Goal: Information Seeking & Learning: Learn about a topic

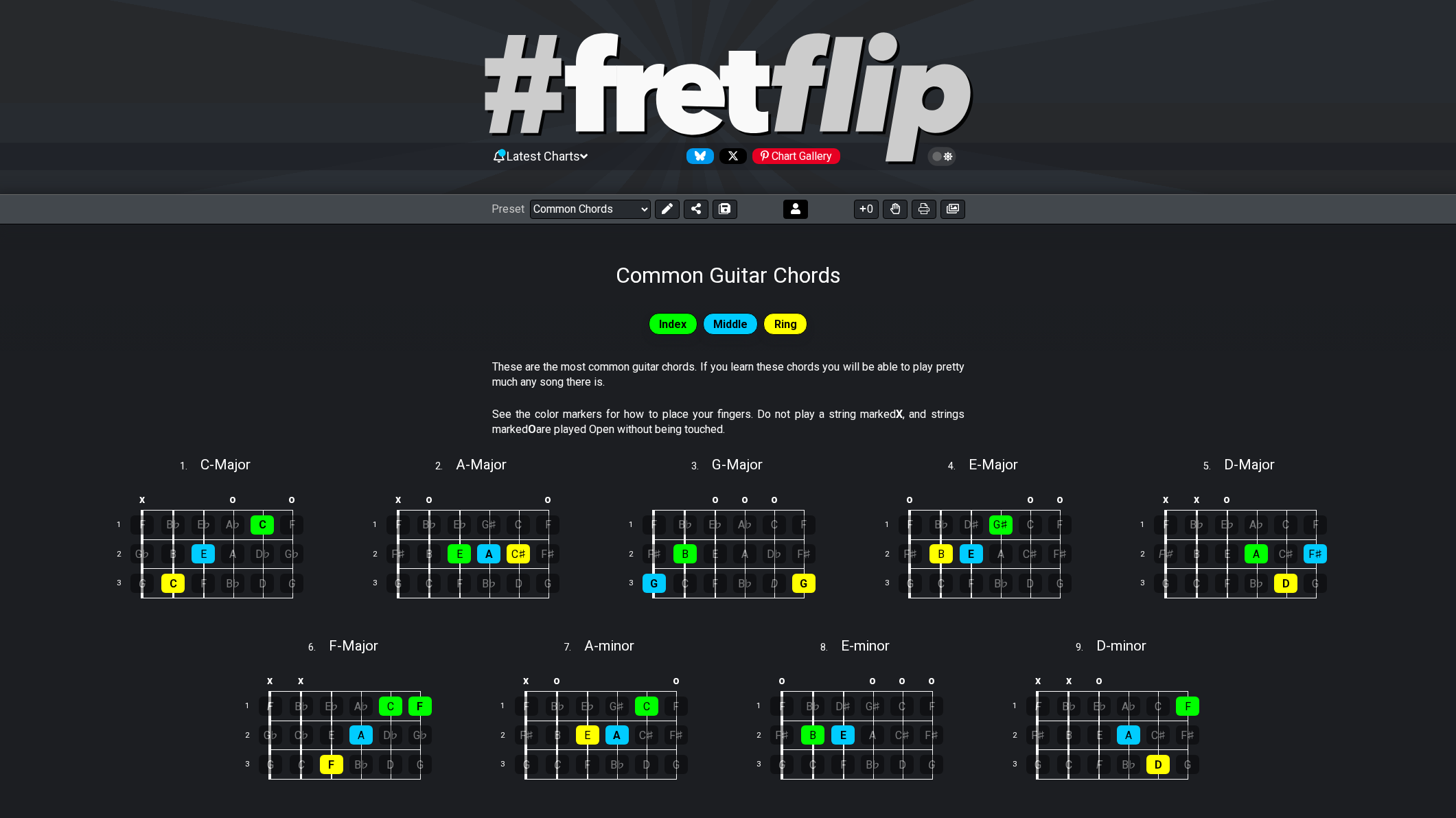
click at [791, 209] on icon at bounding box center [796, 209] width 9 height 11
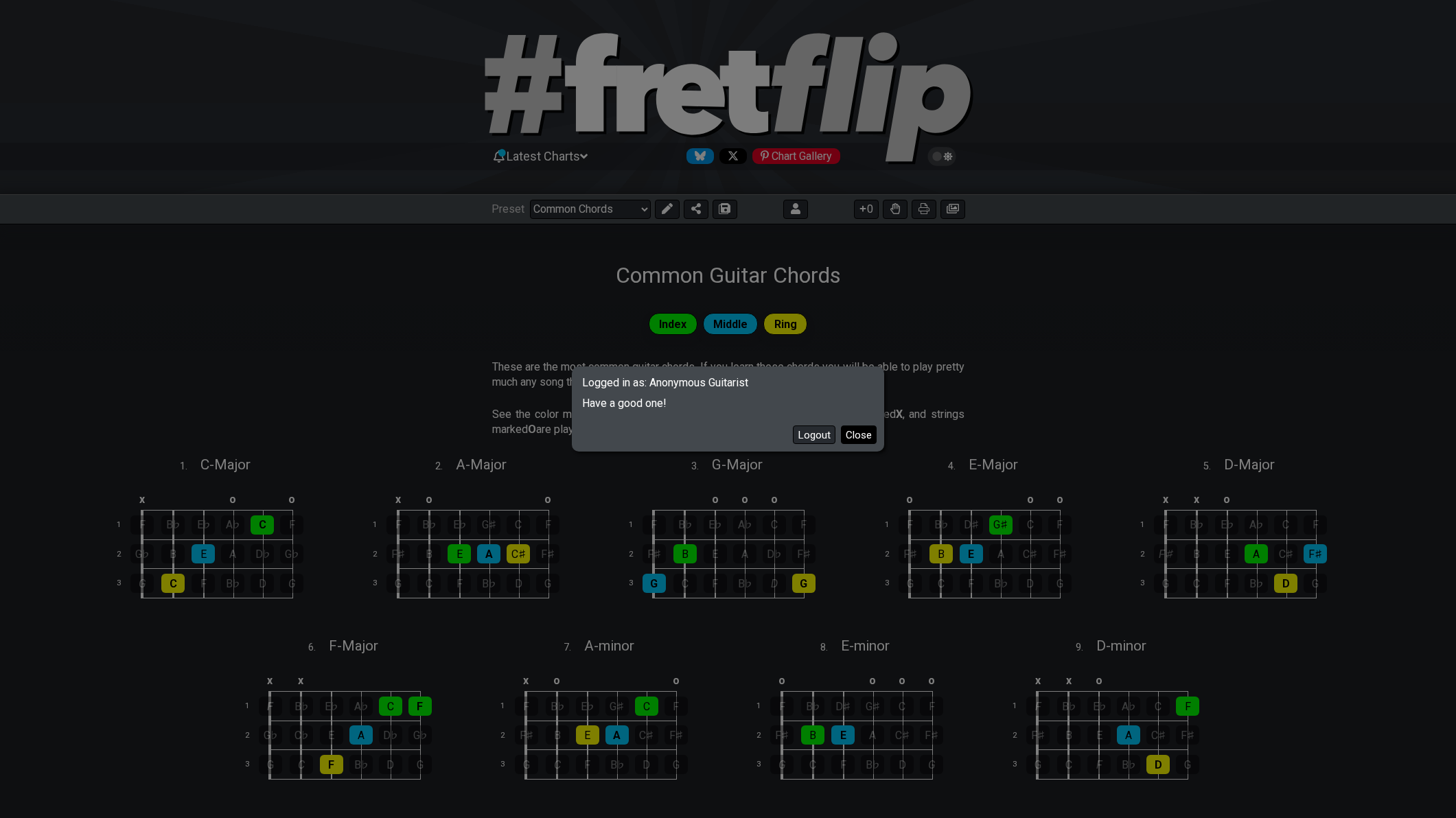
click at [854, 435] on button "Close" at bounding box center [858, 435] width 36 height 18
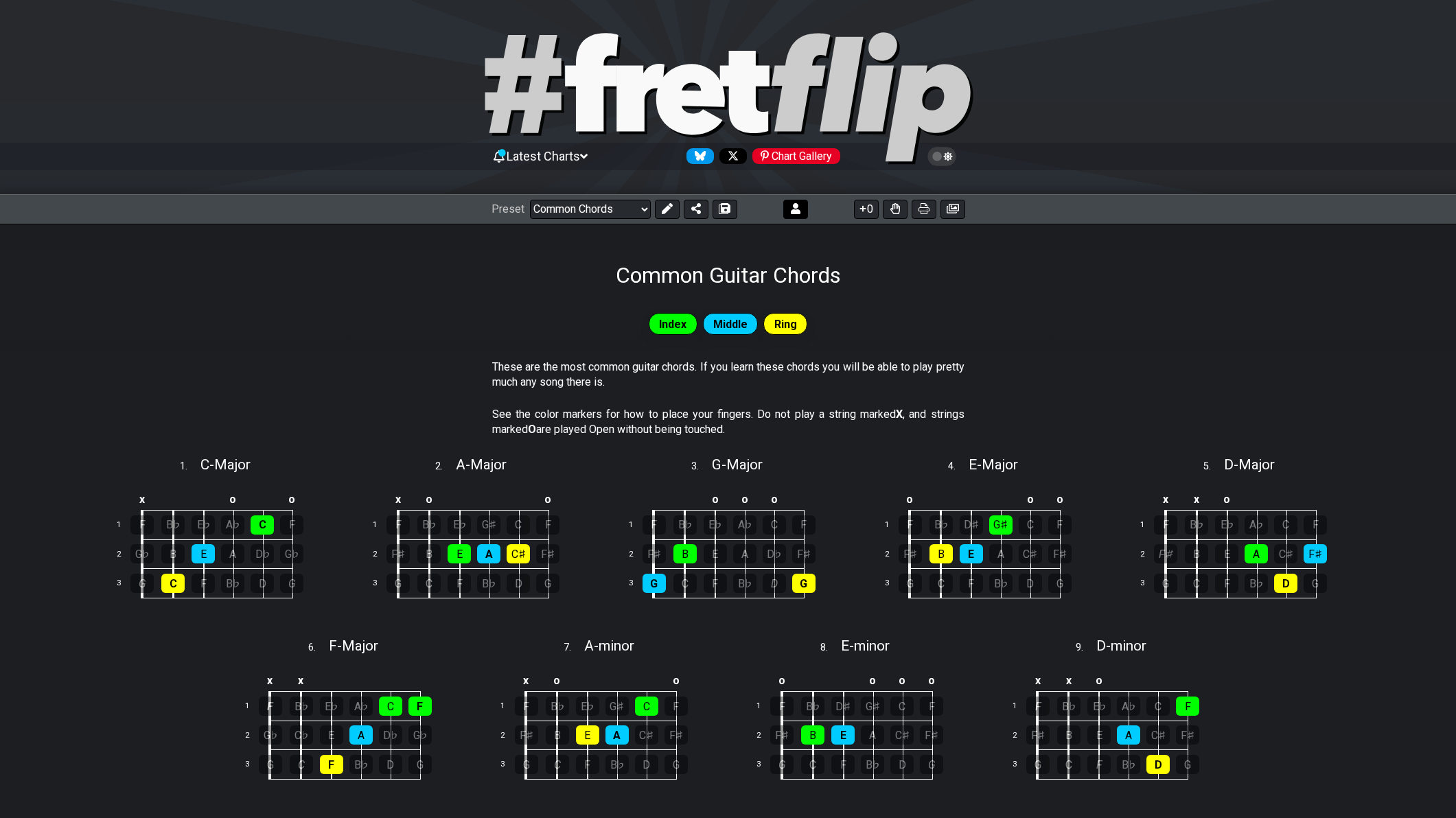
click at [798, 209] on icon at bounding box center [796, 209] width 9 height 11
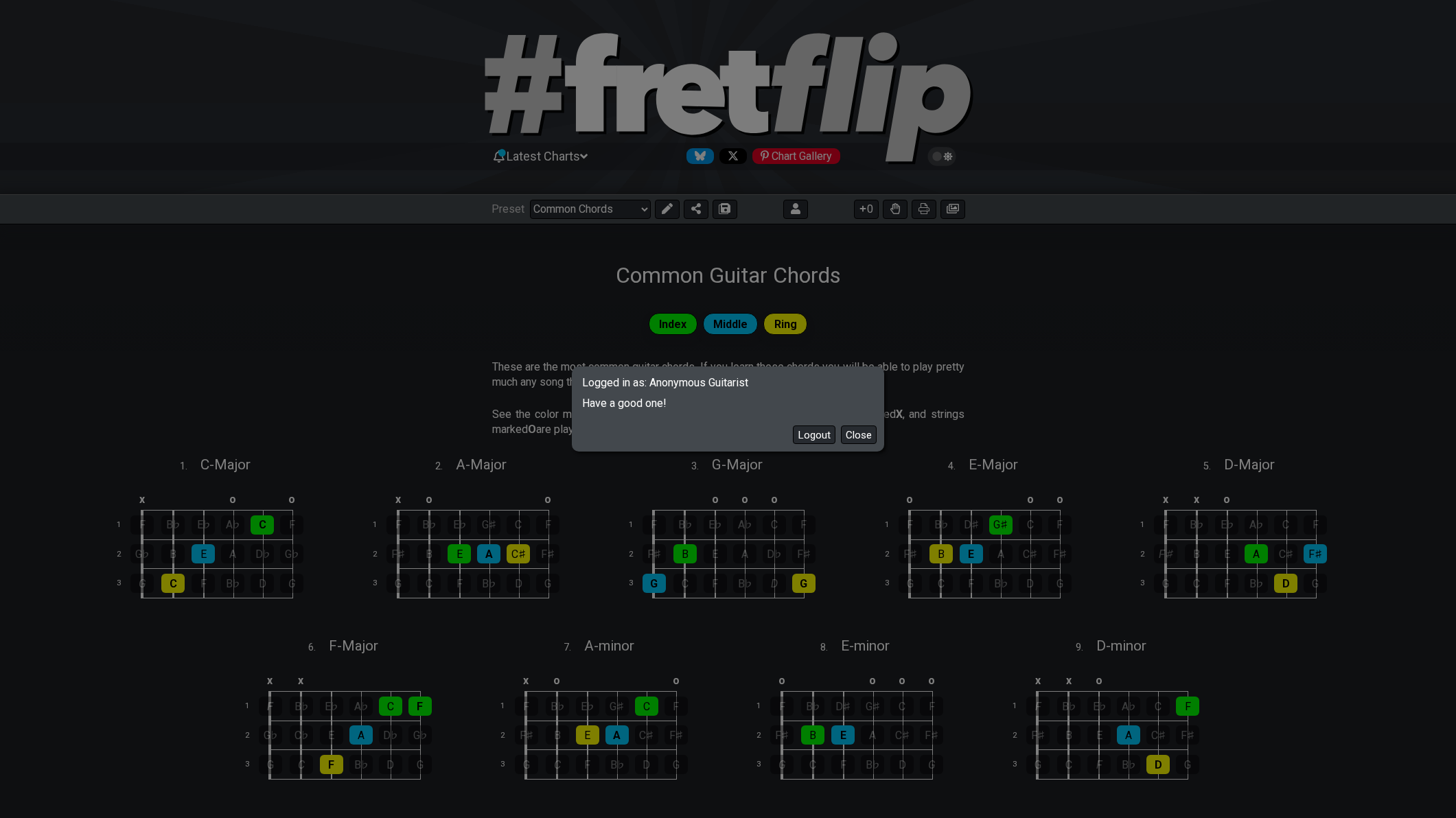
click at [687, 383] on span "Logged in as: Anonymous Guitarist" at bounding box center [728, 379] width 307 height 21
click at [852, 432] on button "Close" at bounding box center [858, 435] width 36 height 18
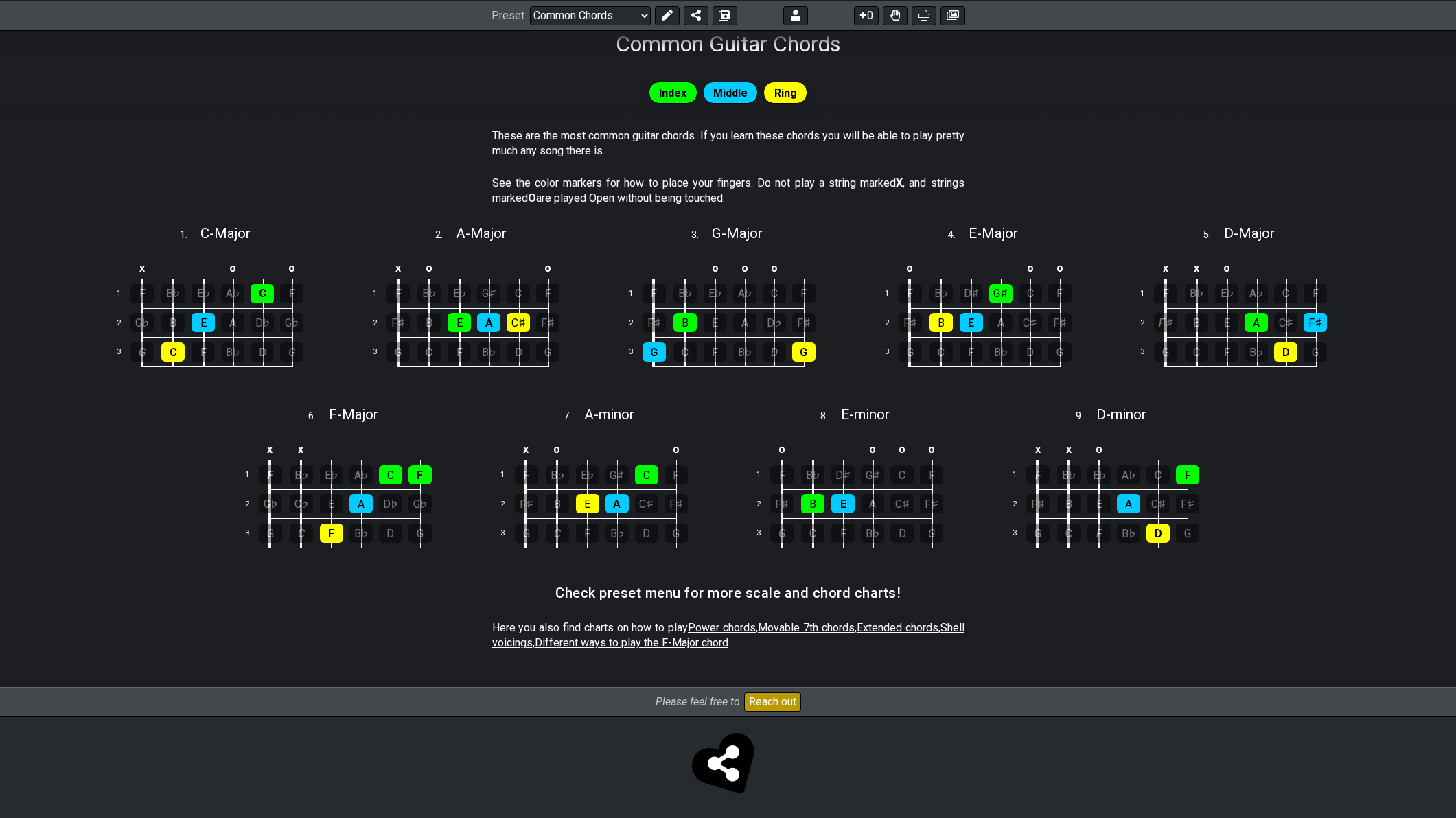
scroll to position [232, 0]
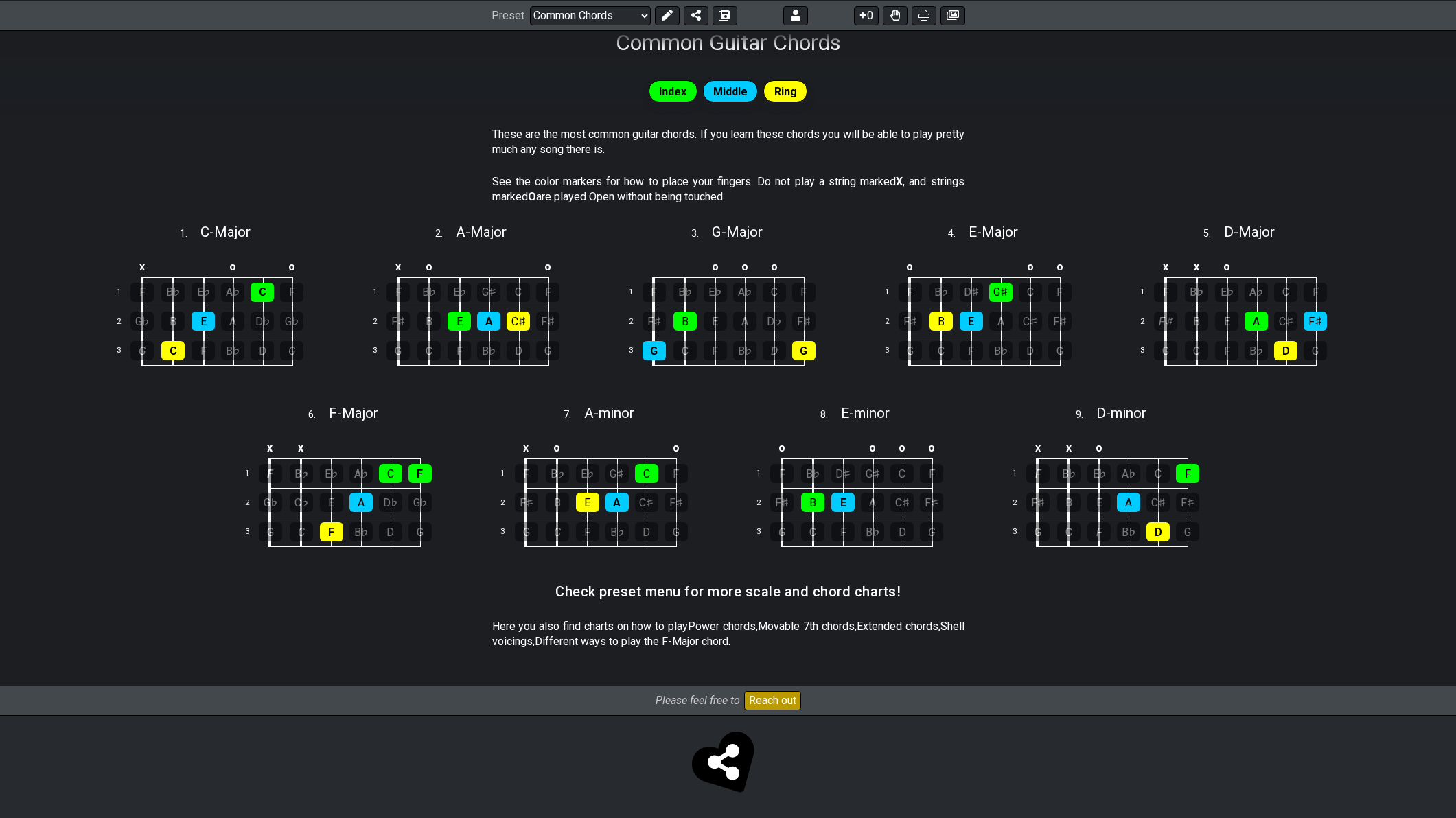
click at [818, 628] on span "Movable 7th chords" at bounding box center [806, 626] width 96 height 13
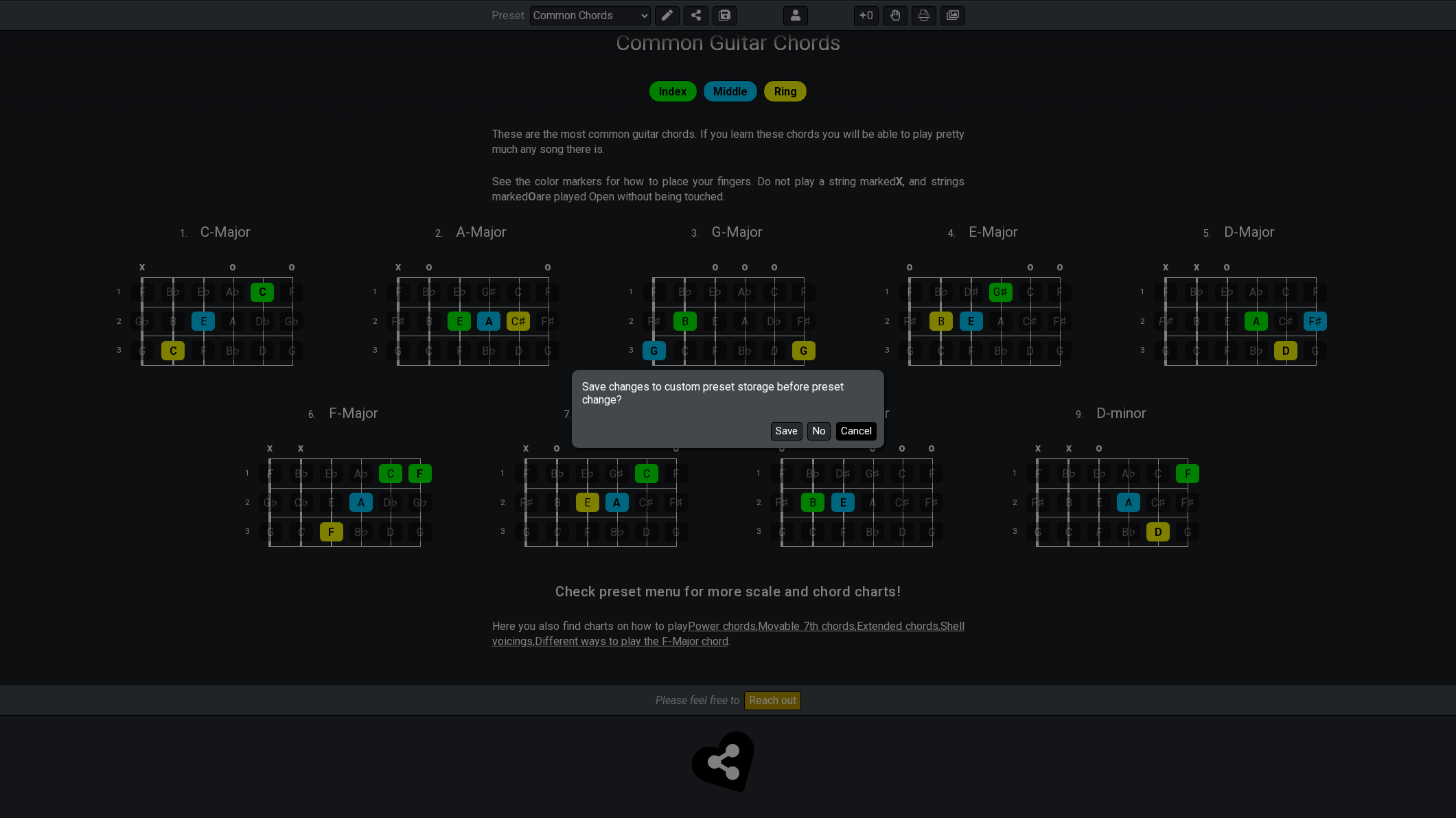
click at [860, 432] on button "Cancel" at bounding box center [856, 431] width 40 height 18
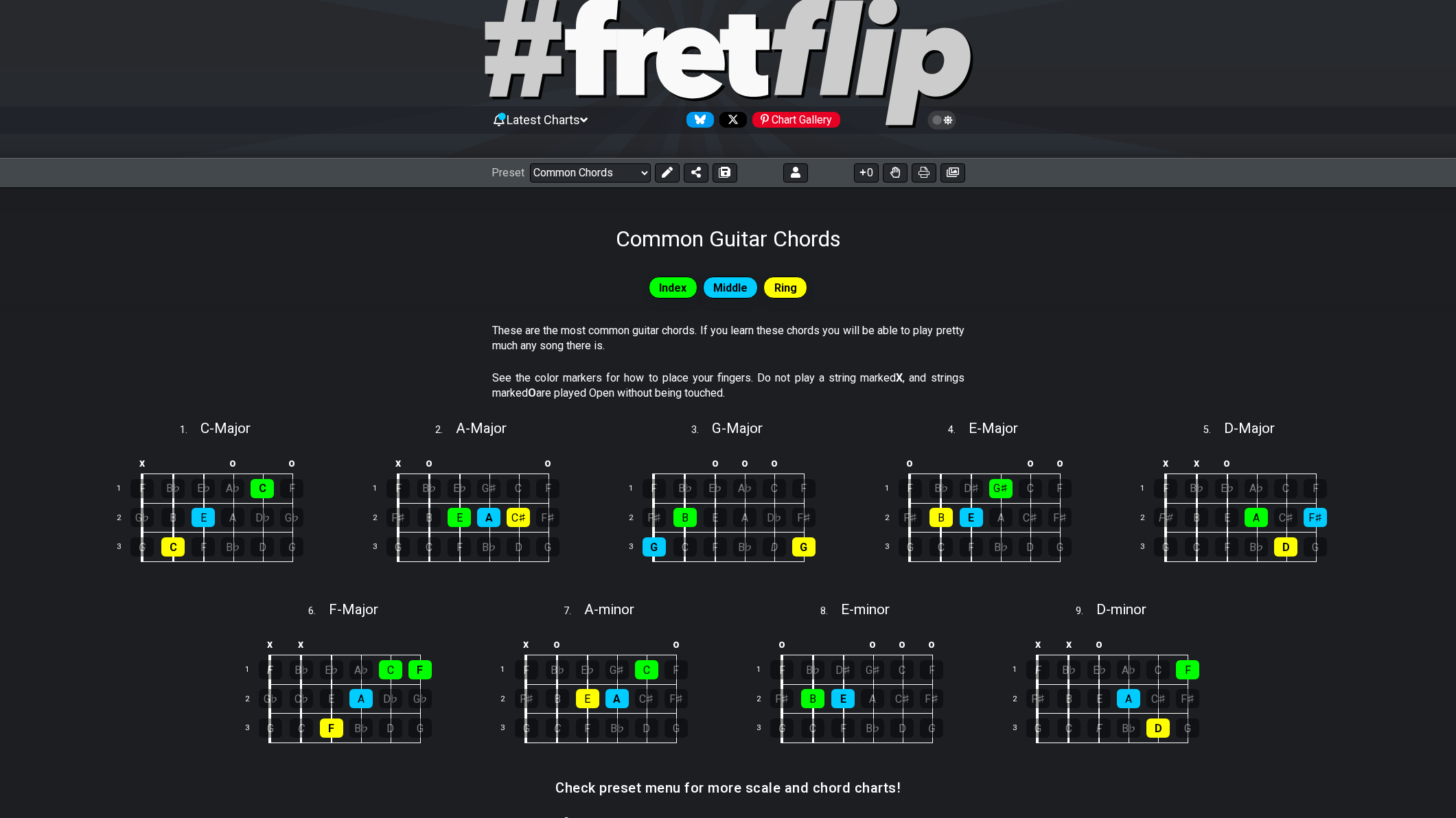
scroll to position [0, 0]
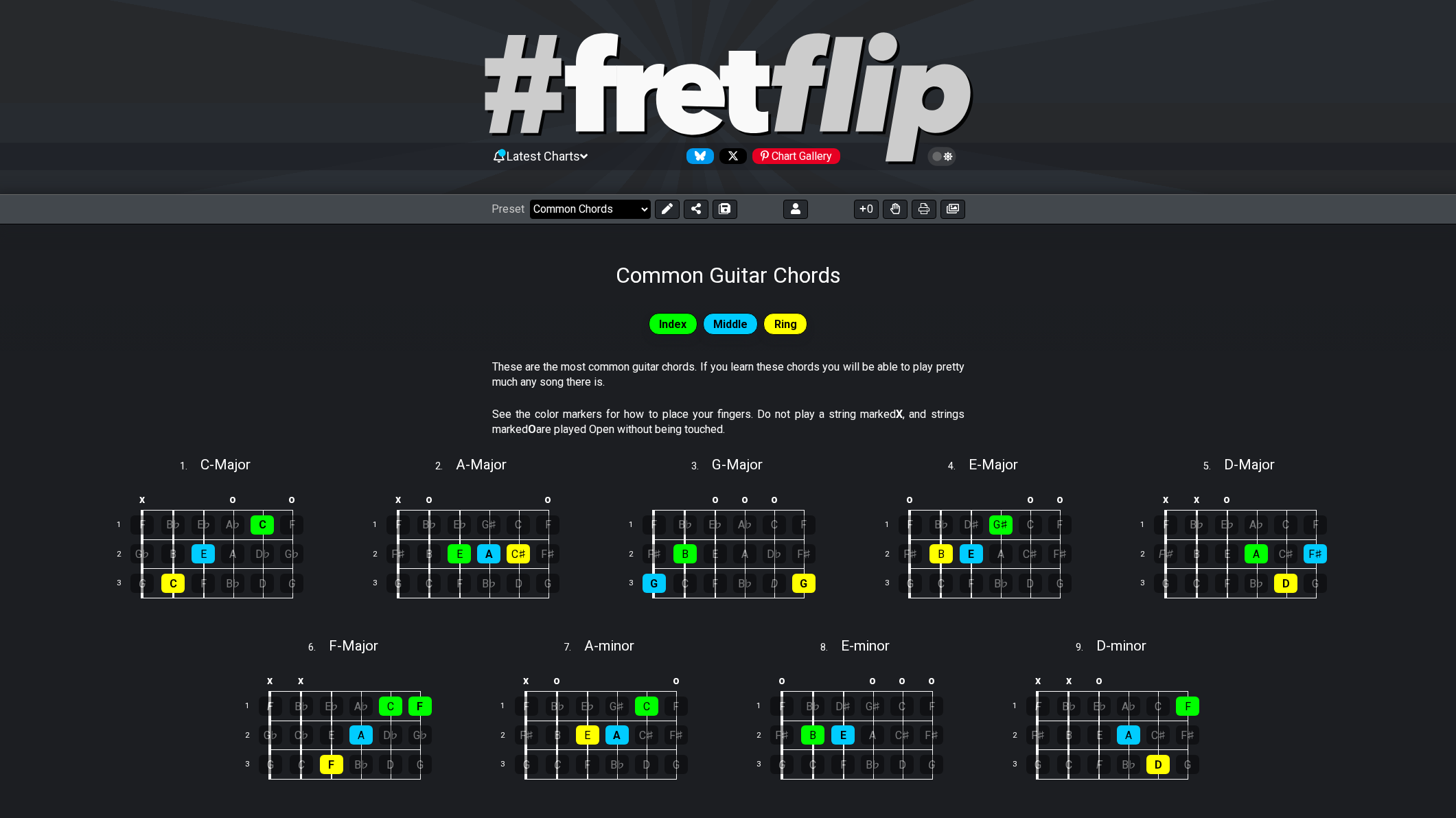
click at [565, 208] on select "Welcome to #fretflip! Initial Preset Custom Preset Minor Pentatonic Major Penta…" at bounding box center [590, 209] width 121 height 19
click at [530, 200] on select "Welcome to #fretflip! Initial Preset Custom Preset Minor Pentatonic Major Penta…" at bounding box center [590, 209] width 121 height 19
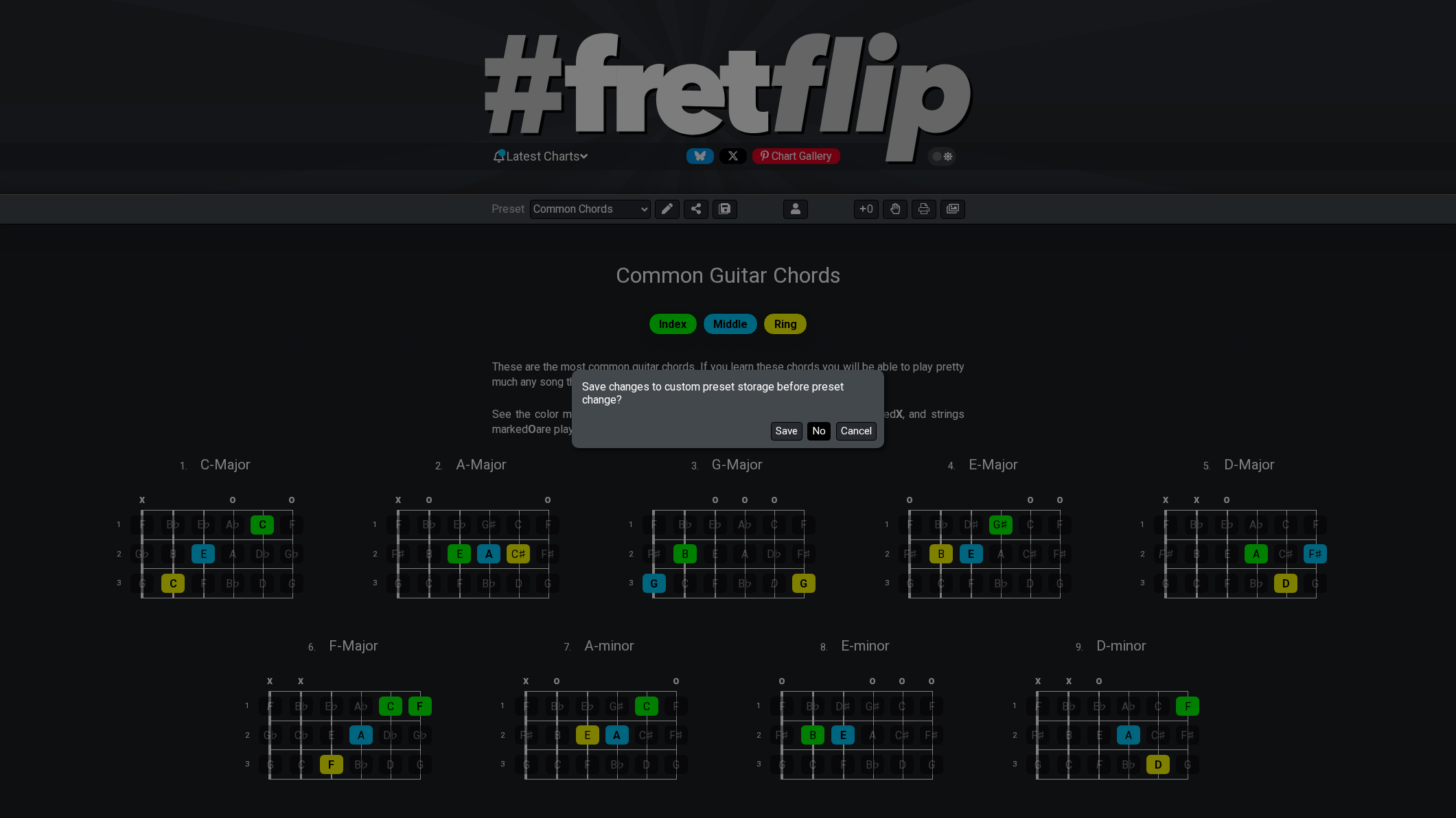
click at [817, 434] on button "No" at bounding box center [820, 431] width 24 height 18
select select "/movable-7th-chords"
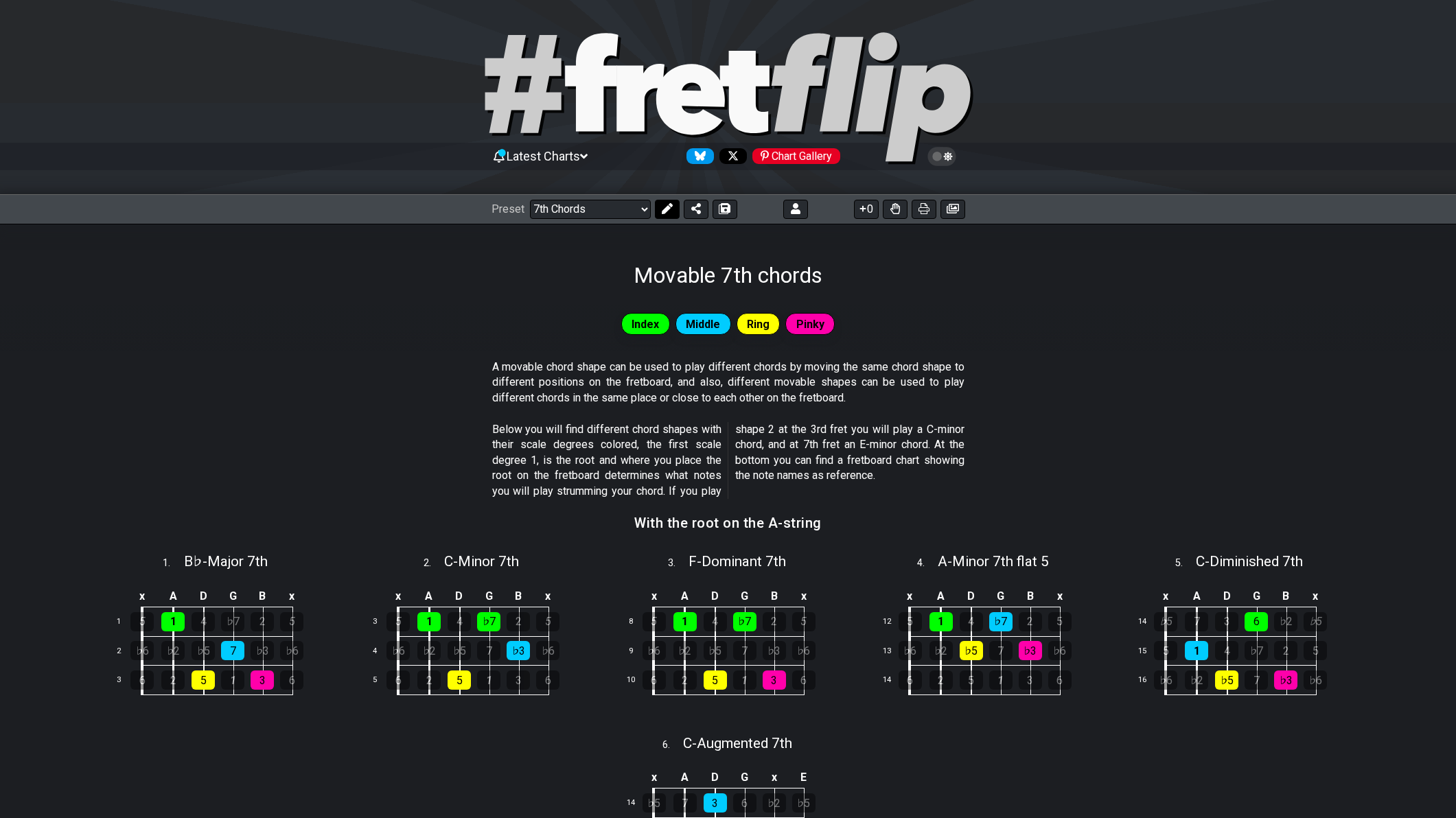
click at [664, 209] on icon at bounding box center [667, 209] width 11 height 11
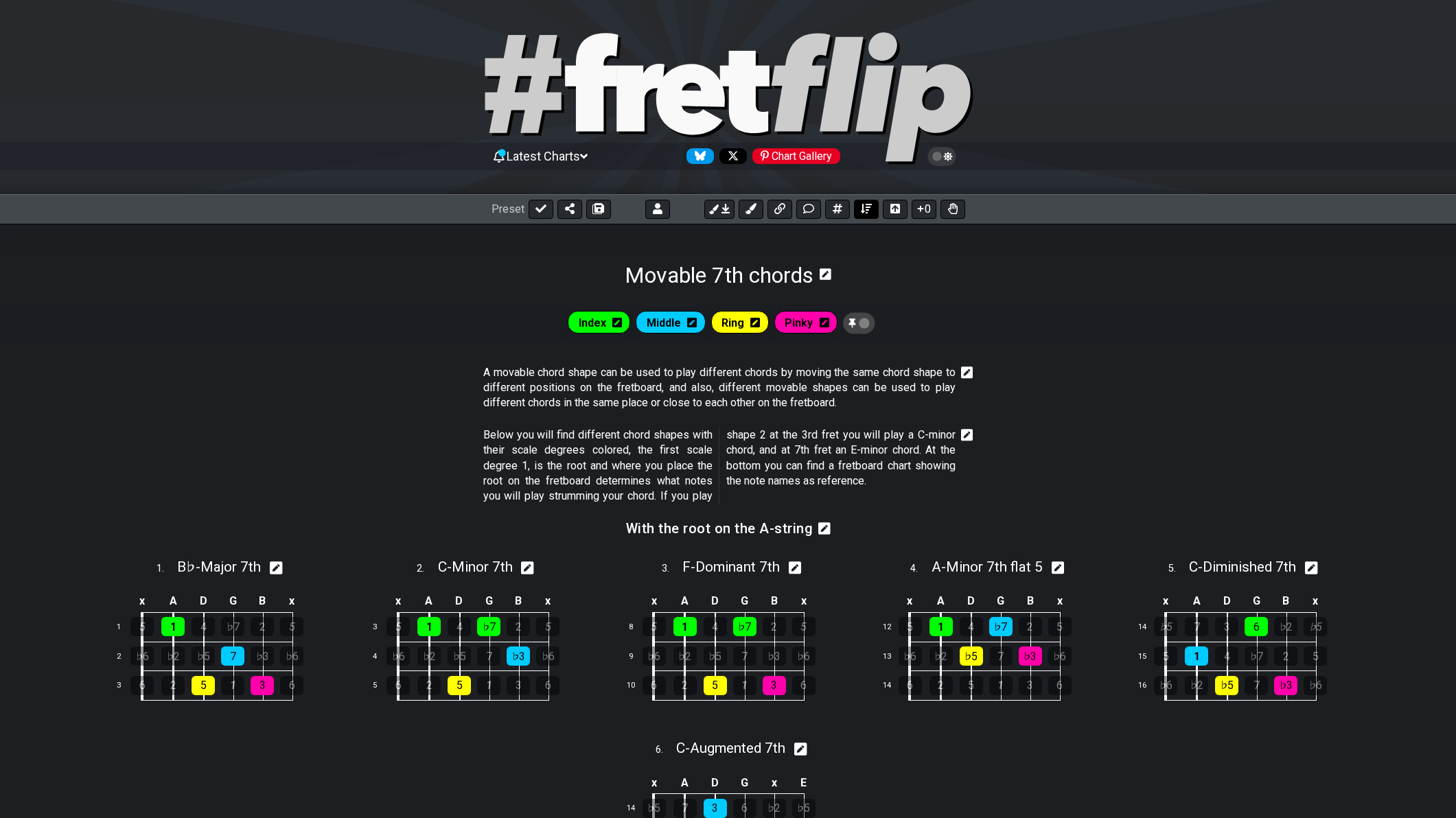
click at [866, 210] on icon at bounding box center [866, 209] width 11 height 11
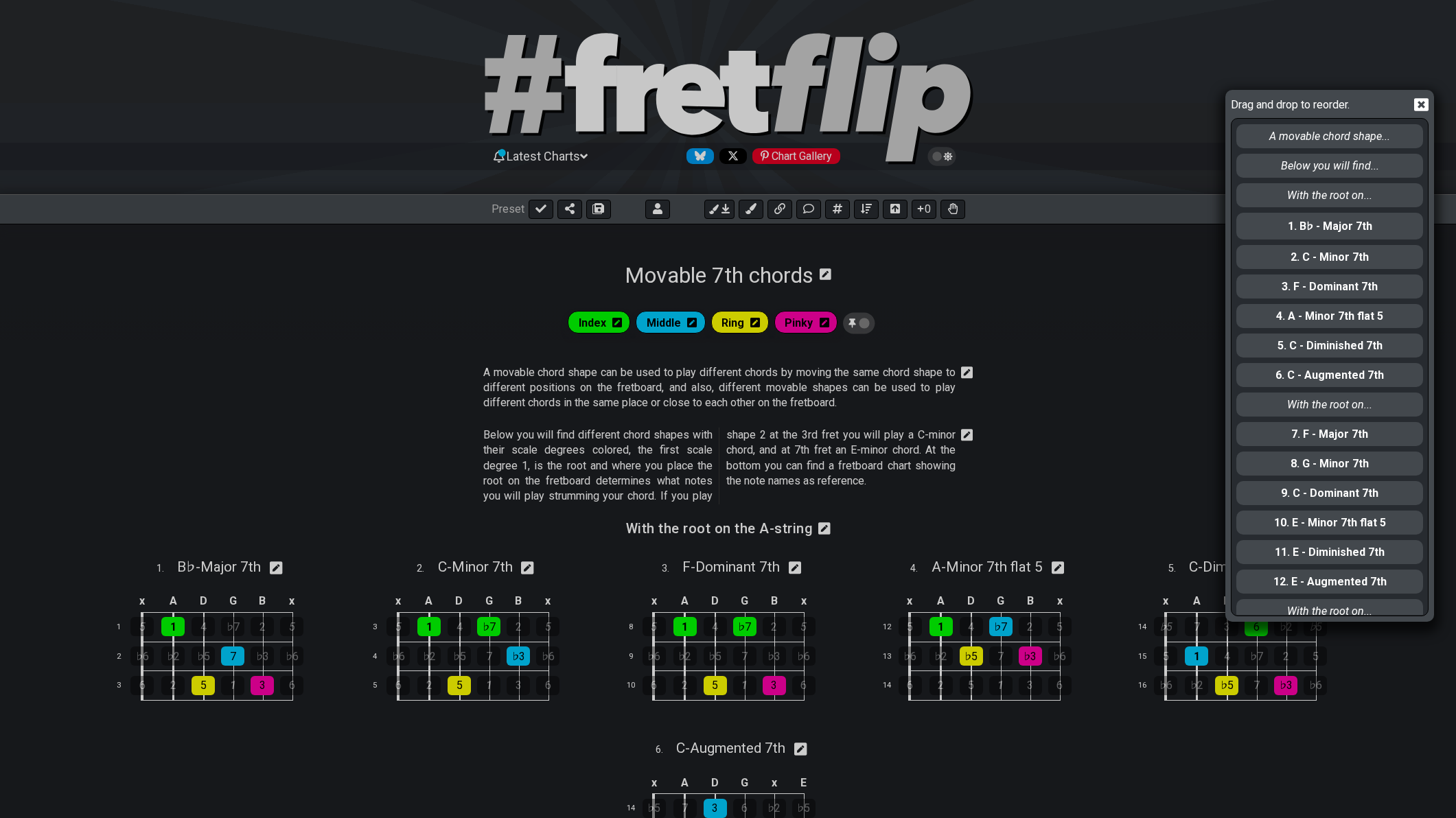
click at [1424, 107] on icon at bounding box center [1421, 104] width 14 height 14
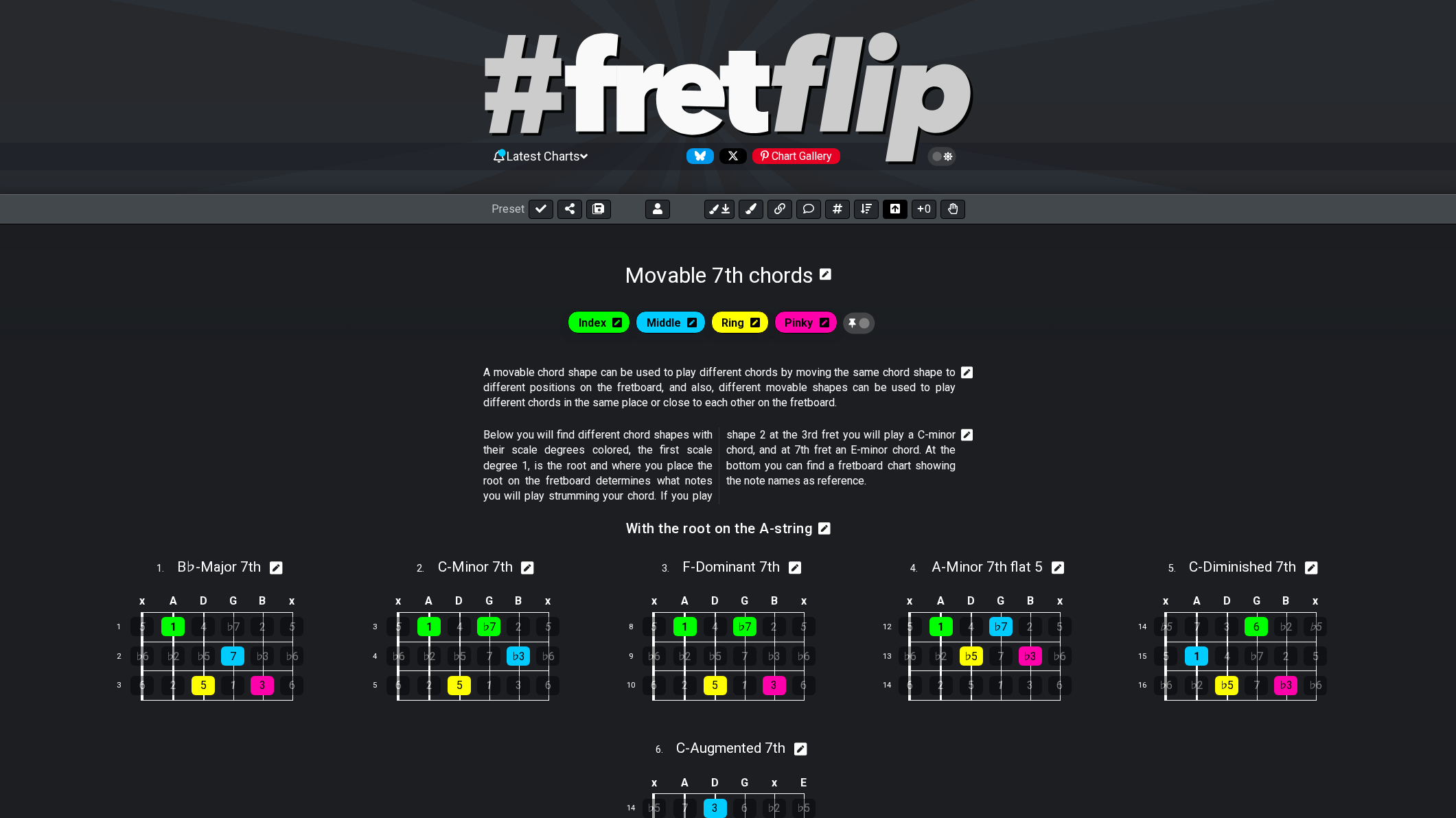
click at [888, 207] on button at bounding box center [895, 209] width 25 height 19
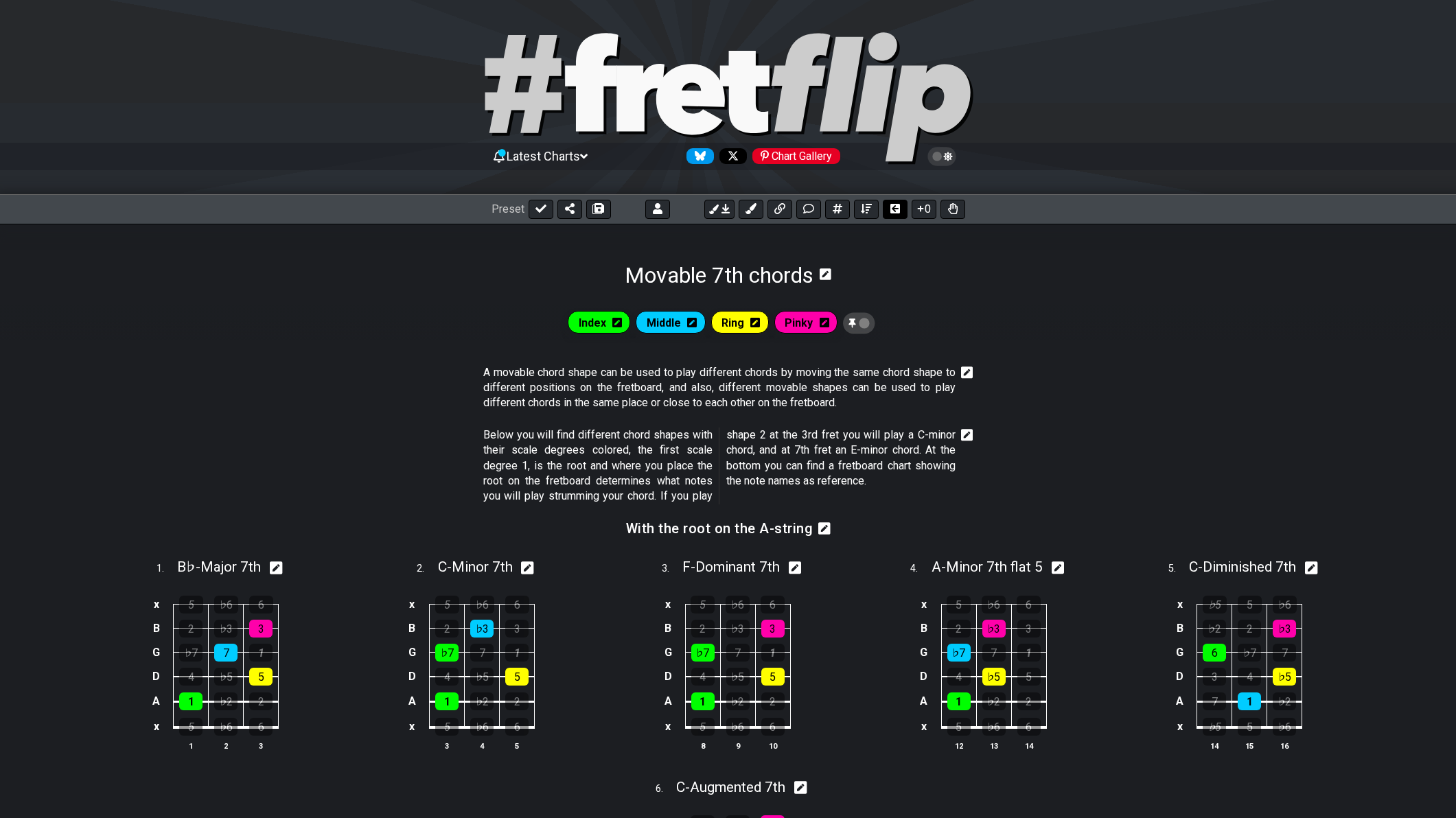
click at [890, 207] on icon at bounding box center [896, 209] width 11 height 9
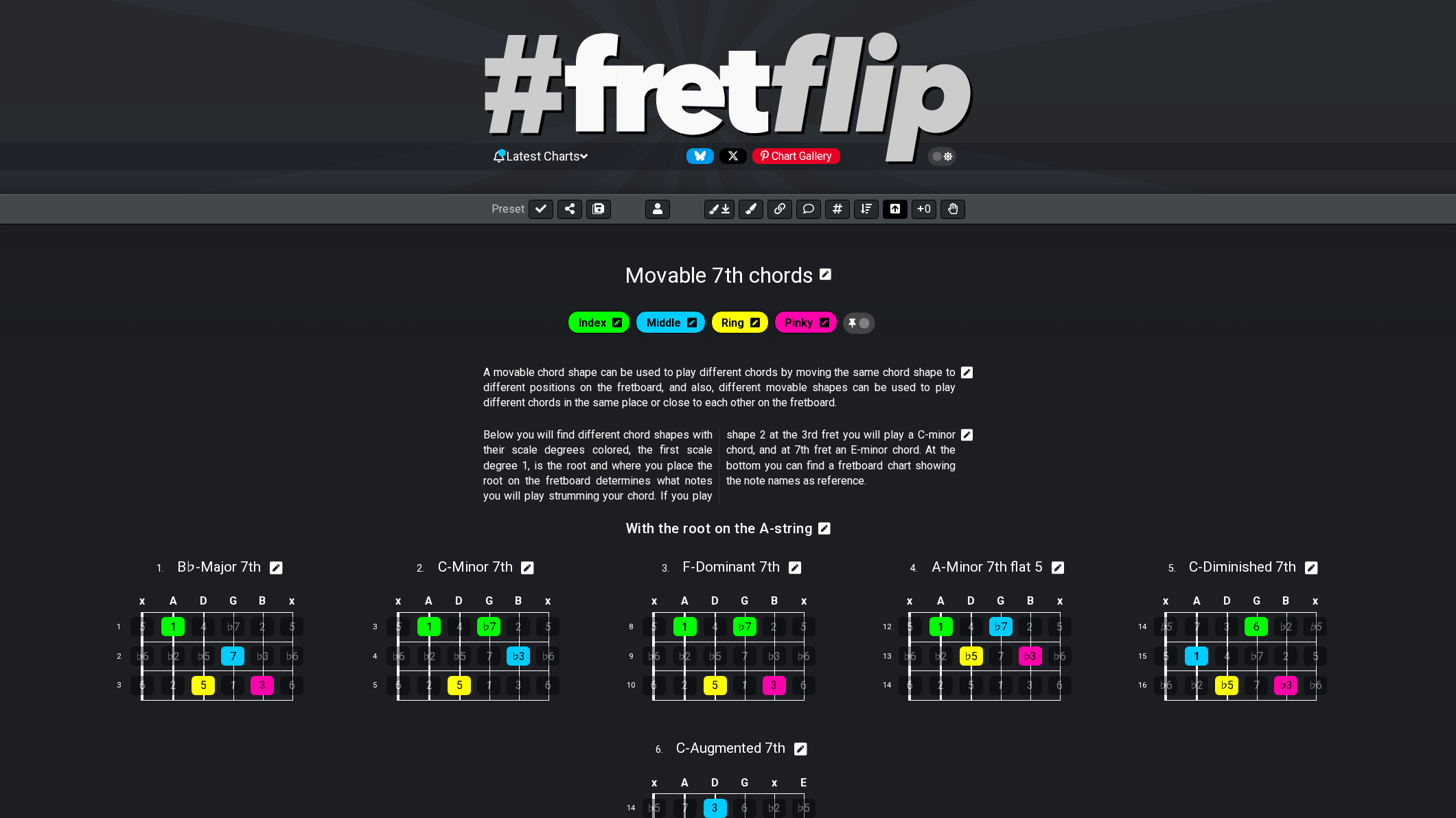
click at [888, 207] on button at bounding box center [895, 209] width 25 height 19
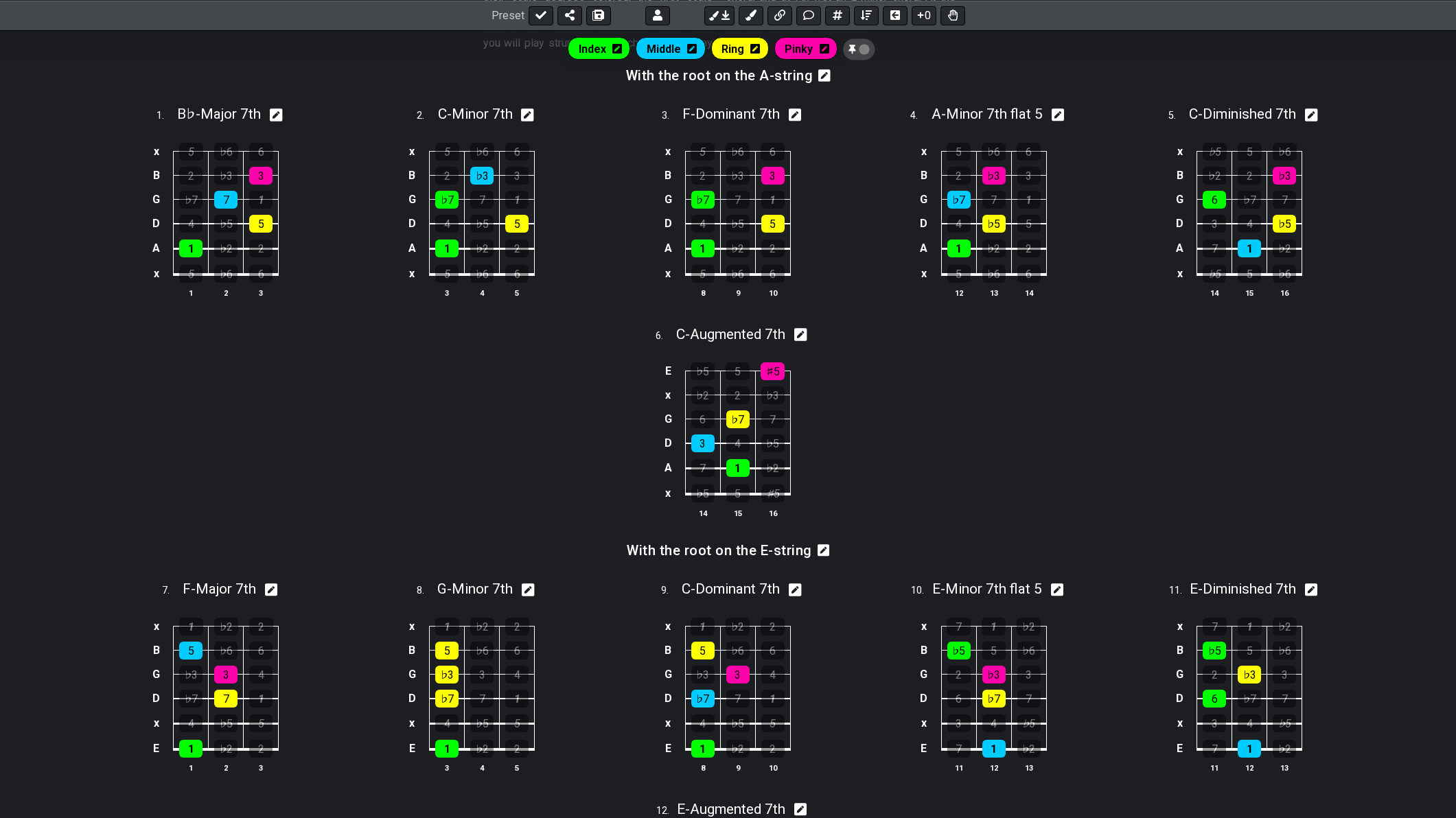
scroll to position [452, 0]
